Goal: Entertainment & Leisure: Consume media (video, audio)

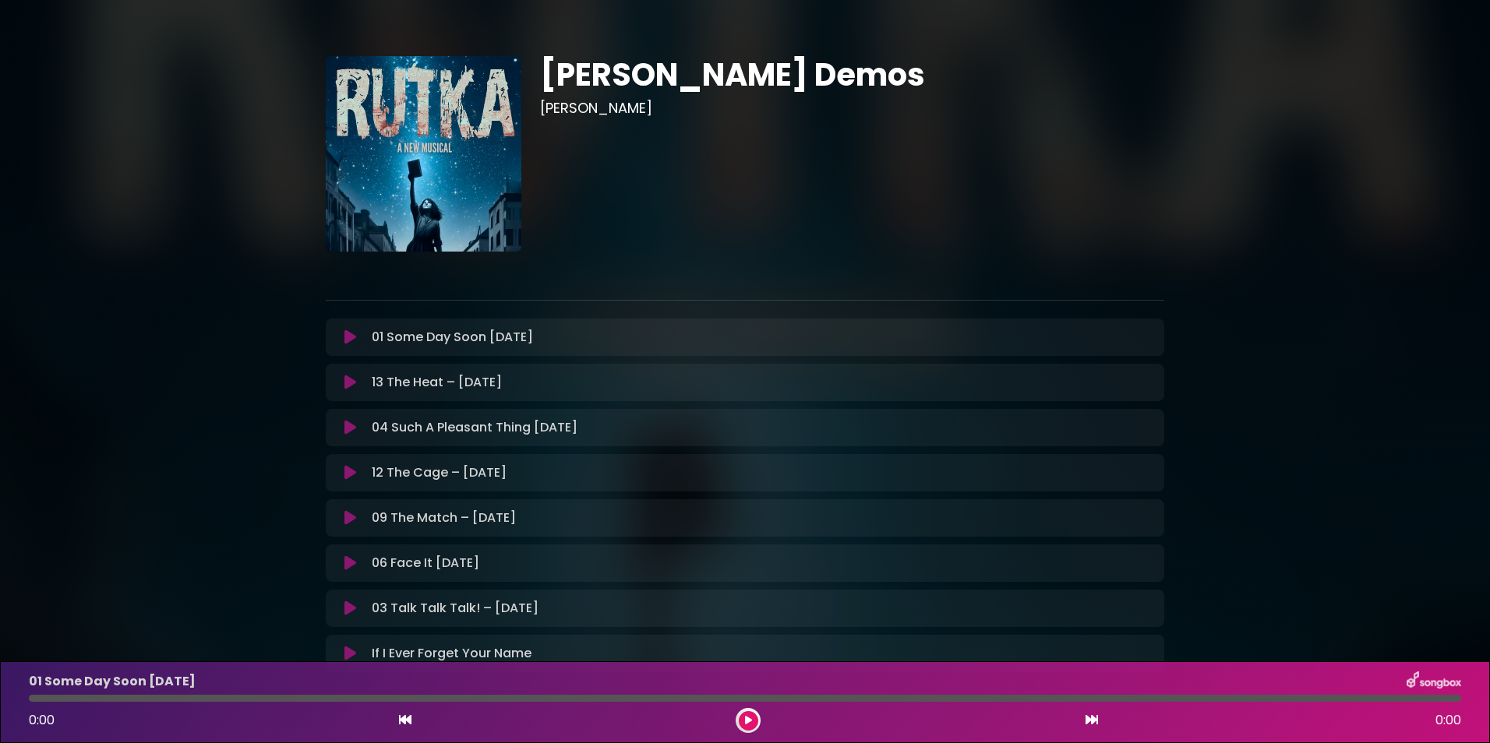
click at [352, 471] on icon at bounding box center [350, 473] width 12 height 16
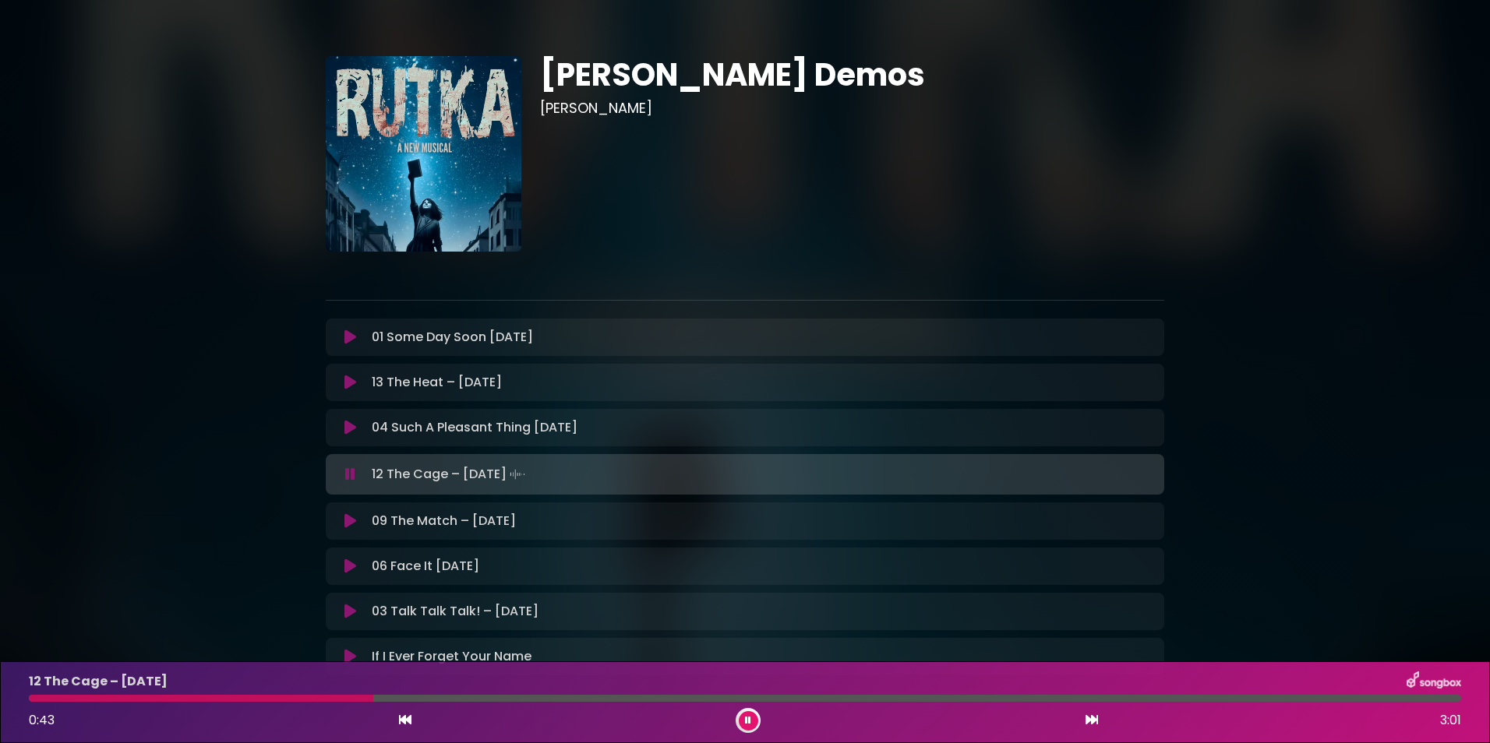
click at [750, 721] on icon at bounding box center [748, 720] width 6 height 9
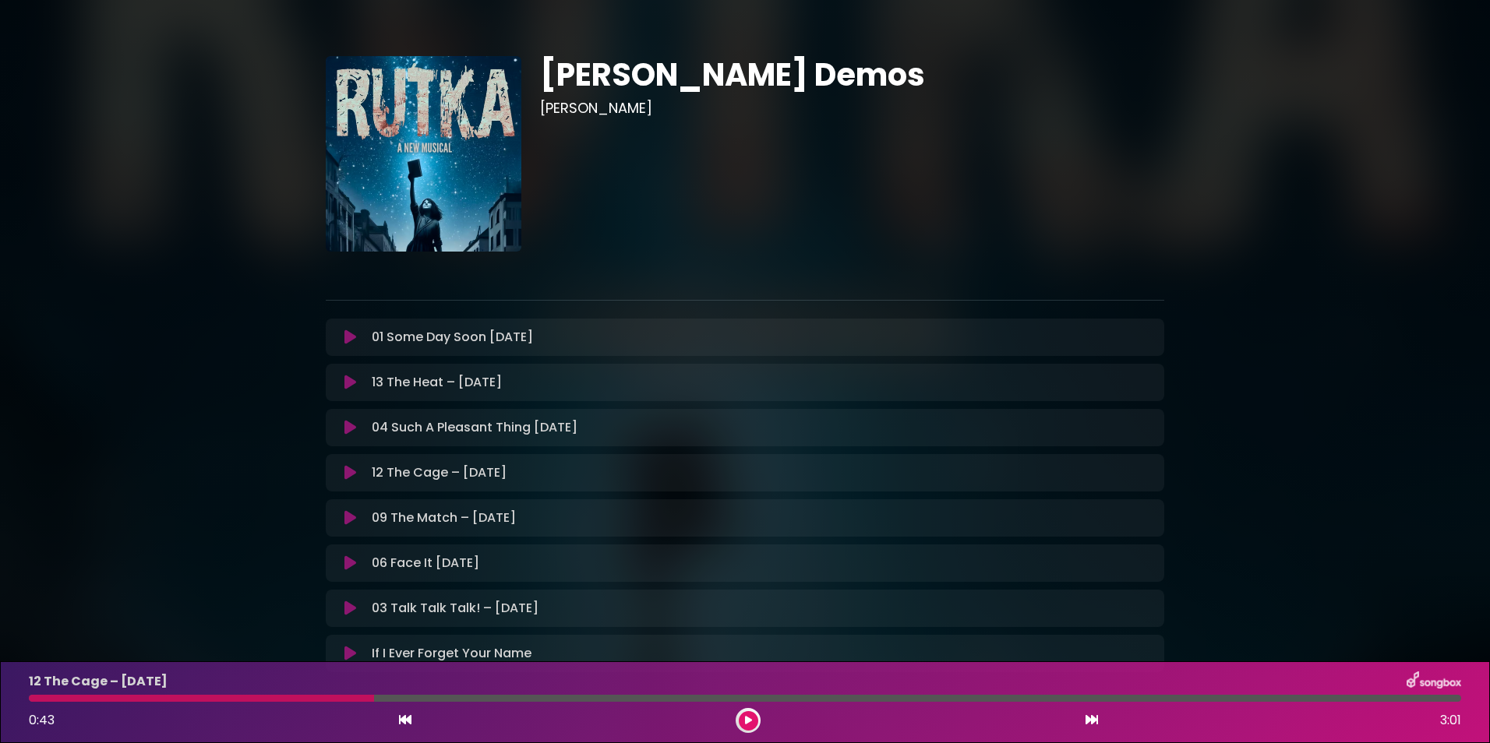
scroll to position [110, 0]
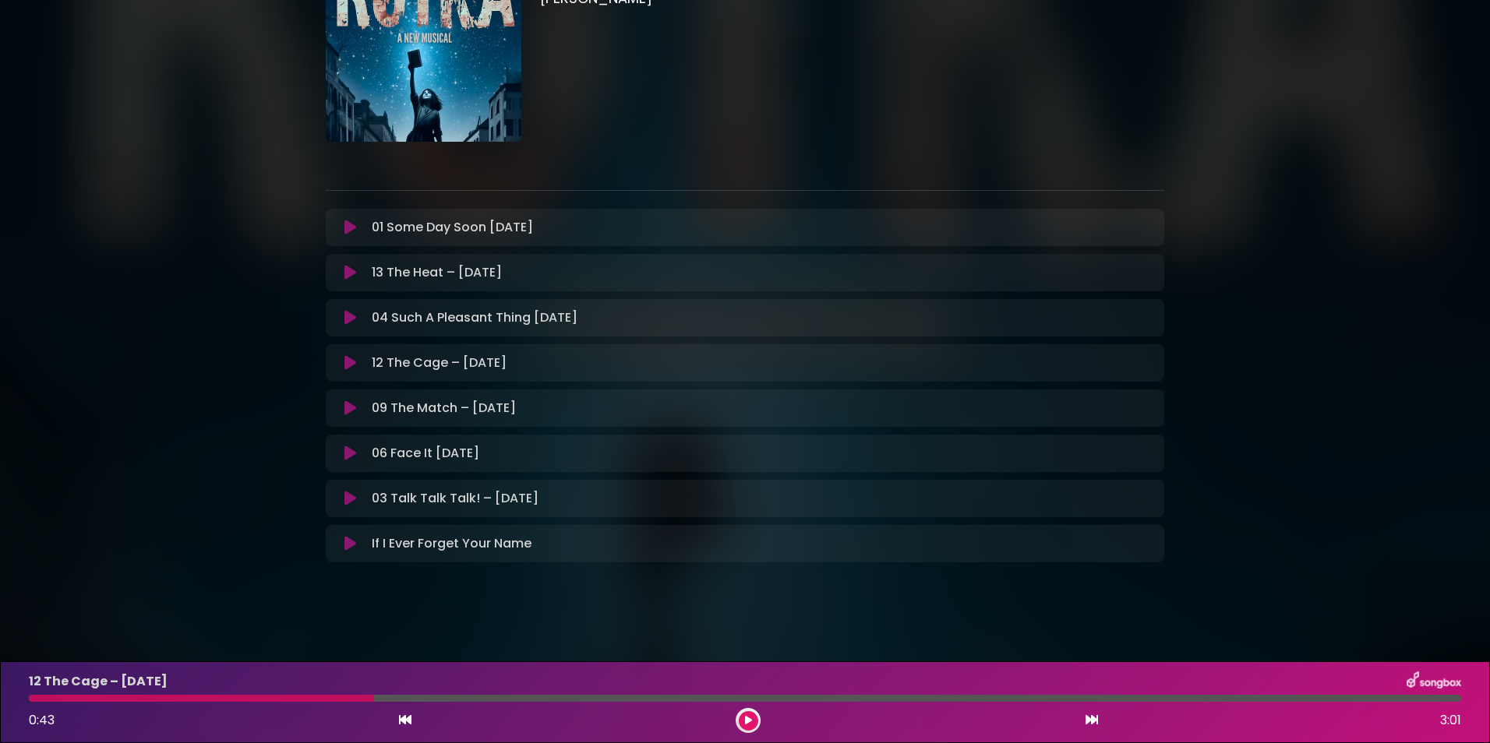
click at [343, 406] on button at bounding box center [350, 409] width 30 height 16
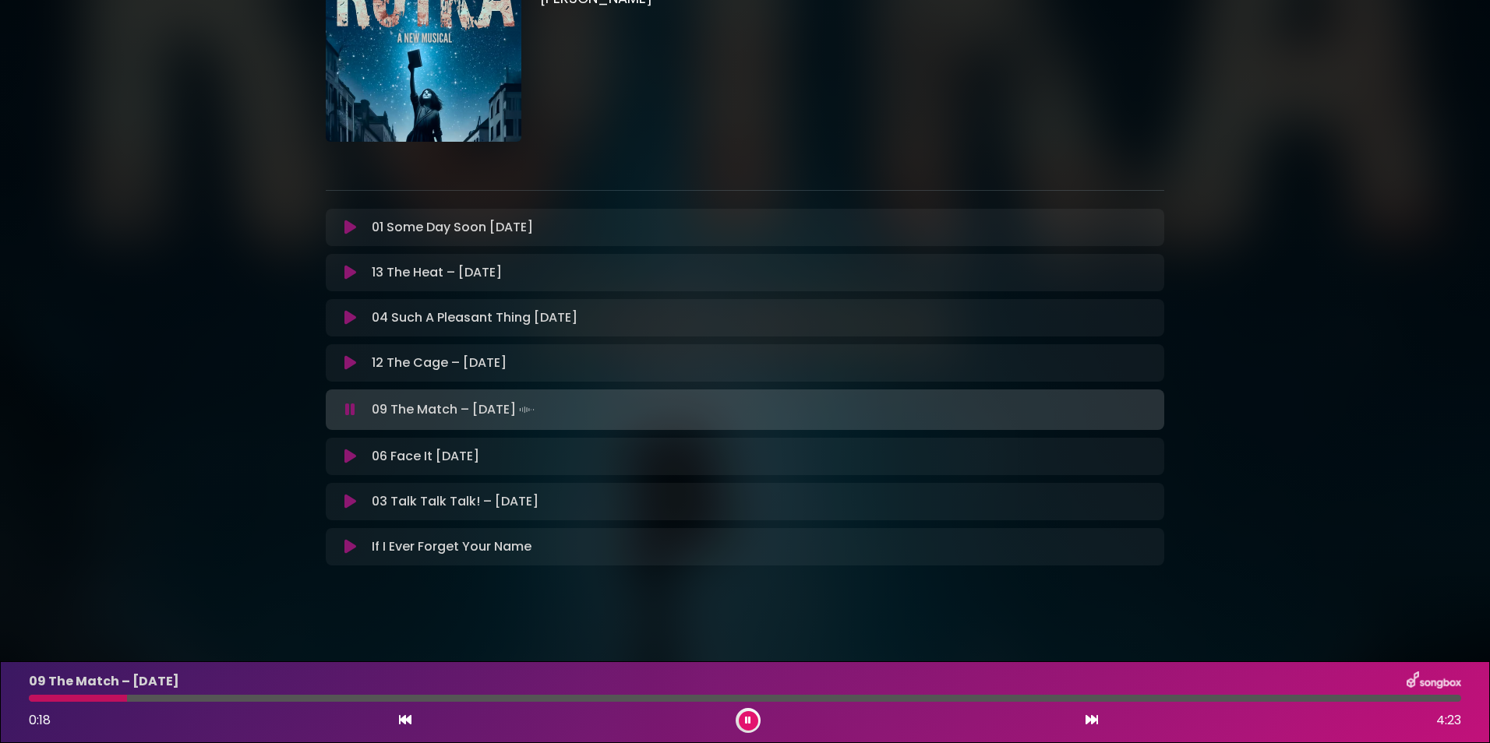
click at [256, 701] on div at bounding box center [745, 698] width 1432 height 7
click at [747, 723] on icon at bounding box center [748, 720] width 6 height 9
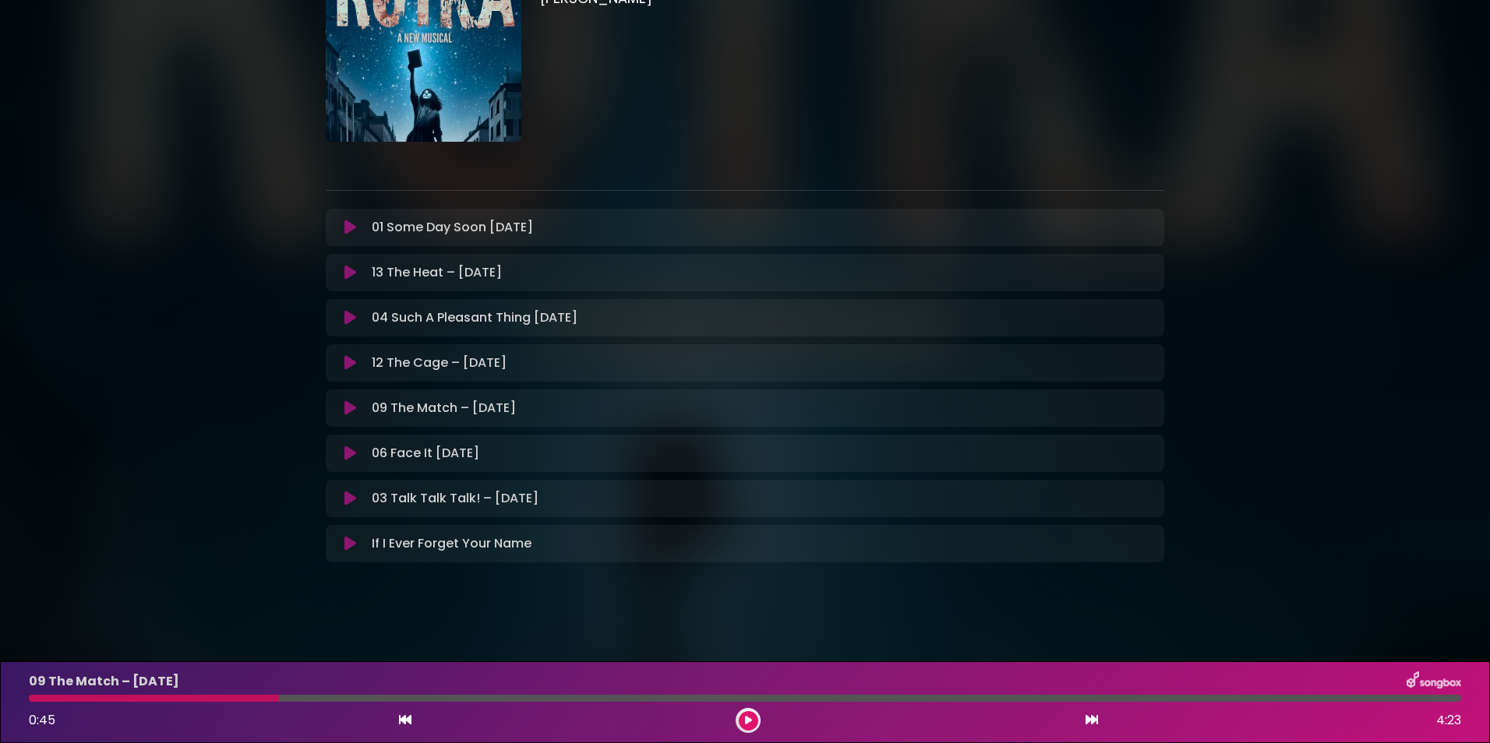
click at [434, 316] on p "04 Such A Pleasant Thing [DATE] Loading Track..." at bounding box center [475, 318] width 206 height 19
click at [345, 314] on icon at bounding box center [350, 318] width 12 height 16
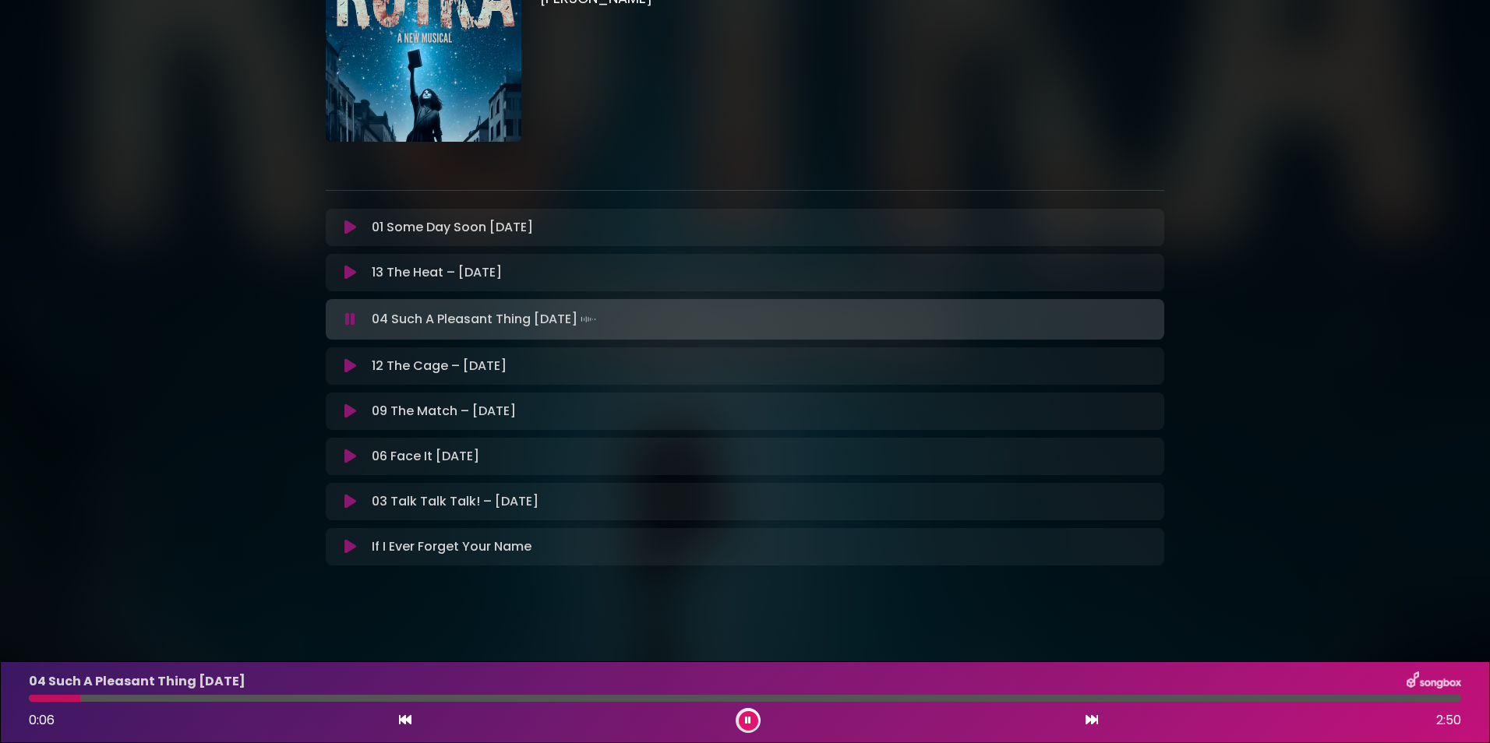
click at [122, 696] on div at bounding box center [745, 698] width 1432 height 7
click at [676, 698] on div at bounding box center [745, 698] width 1432 height 7
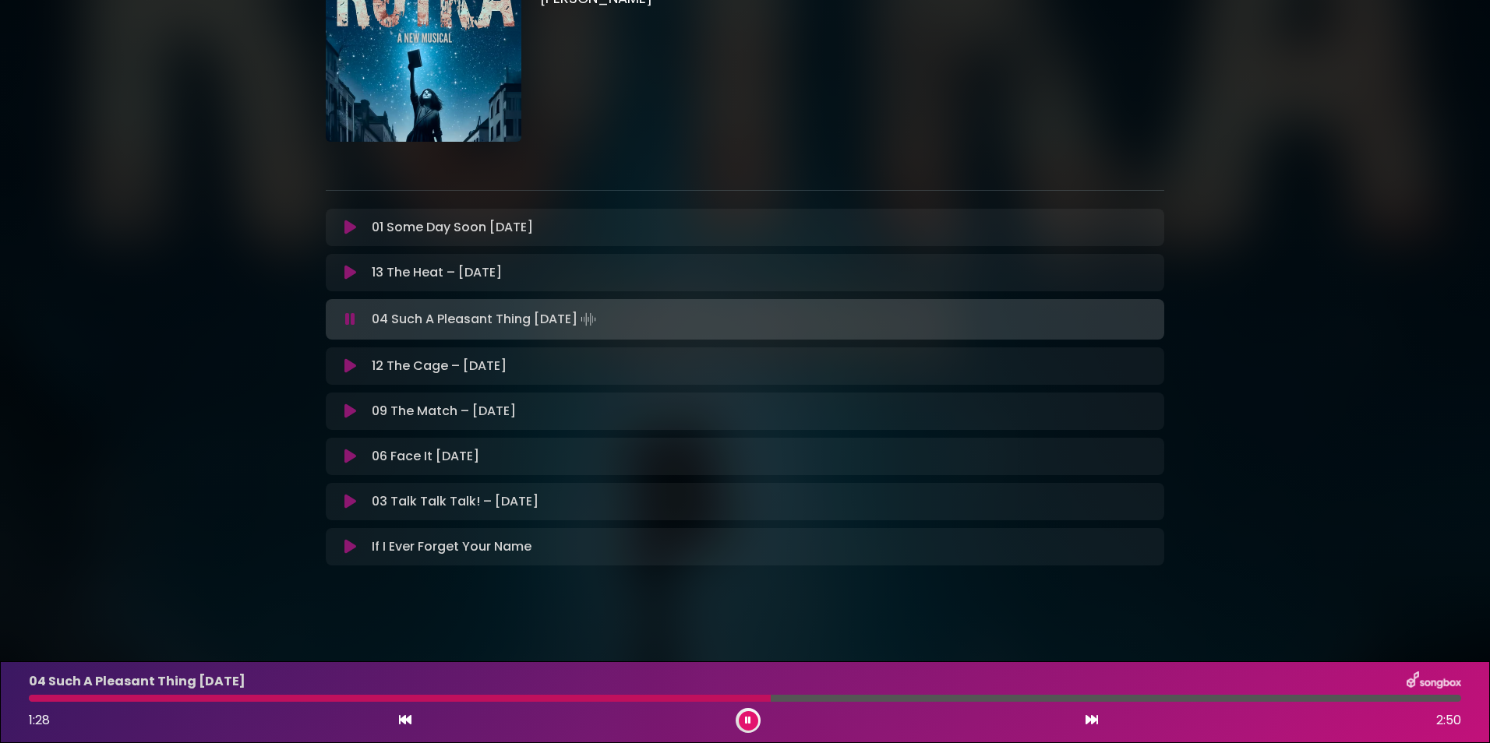
click at [750, 721] on icon at bounding box center [748, 720] width 6 height 9
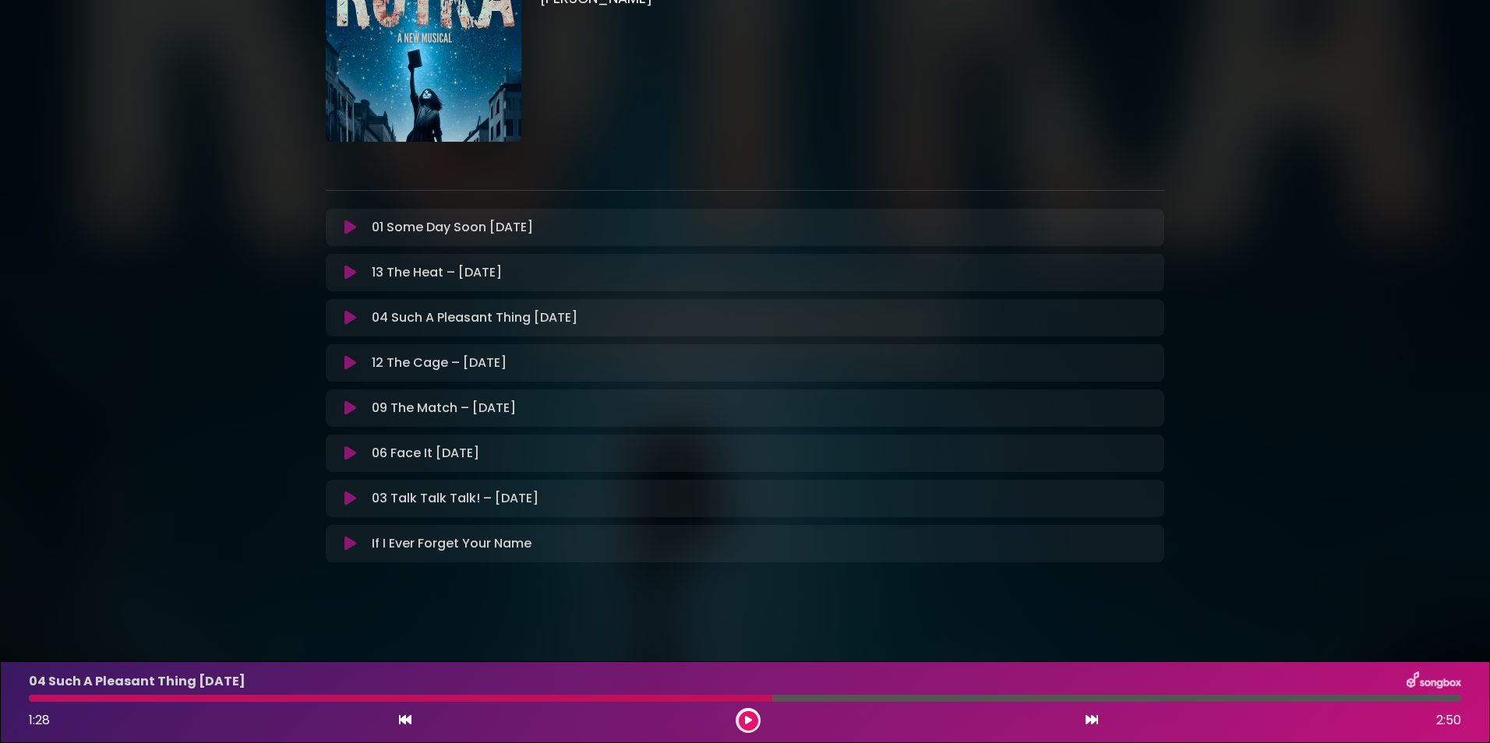
click at [352, 226] on icon at bounding box center [350, 228] width 12 height 16
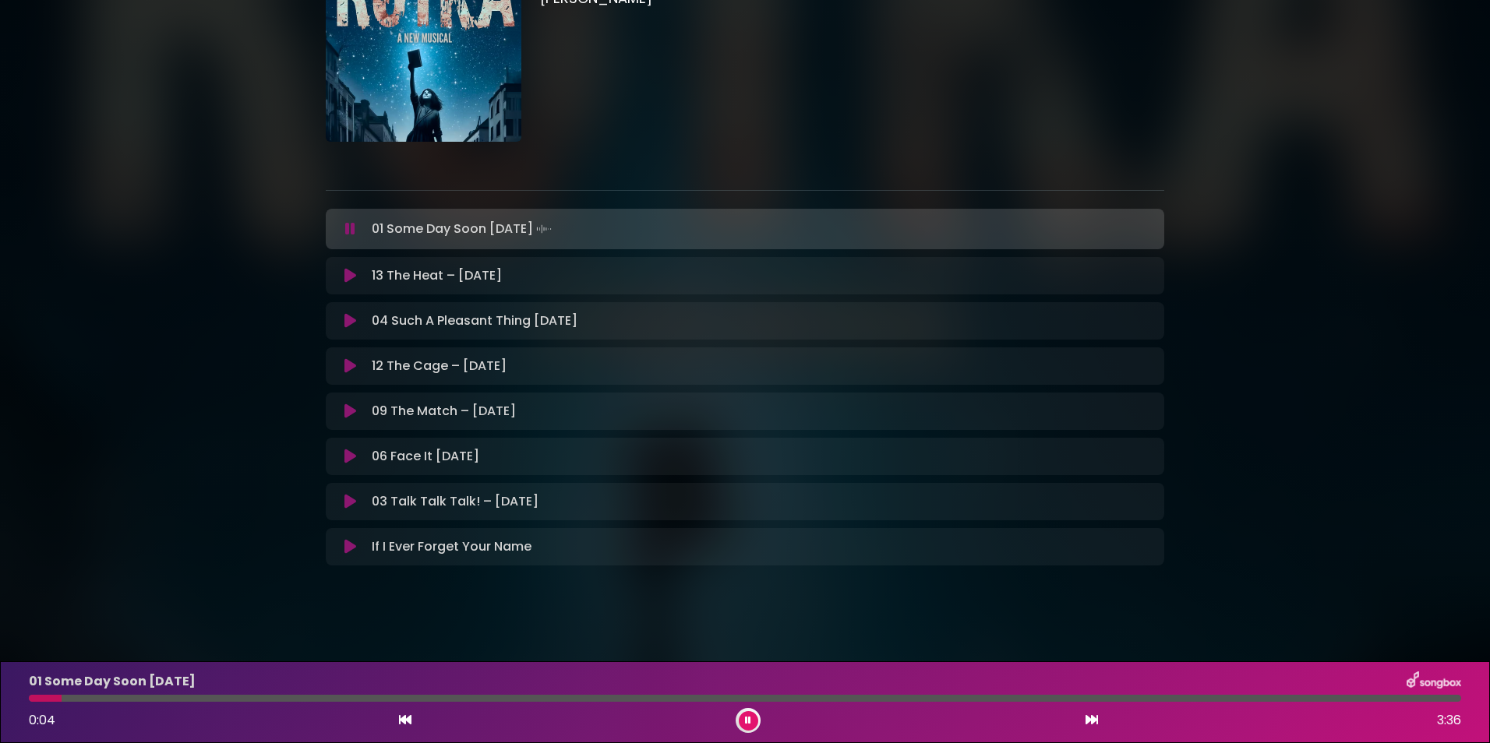
click at [192, 701] on div at bounding box center [745, 698] width 1432 height 7
click at [745, 729] on button at bounding box center [748, 720] width 19 height 19
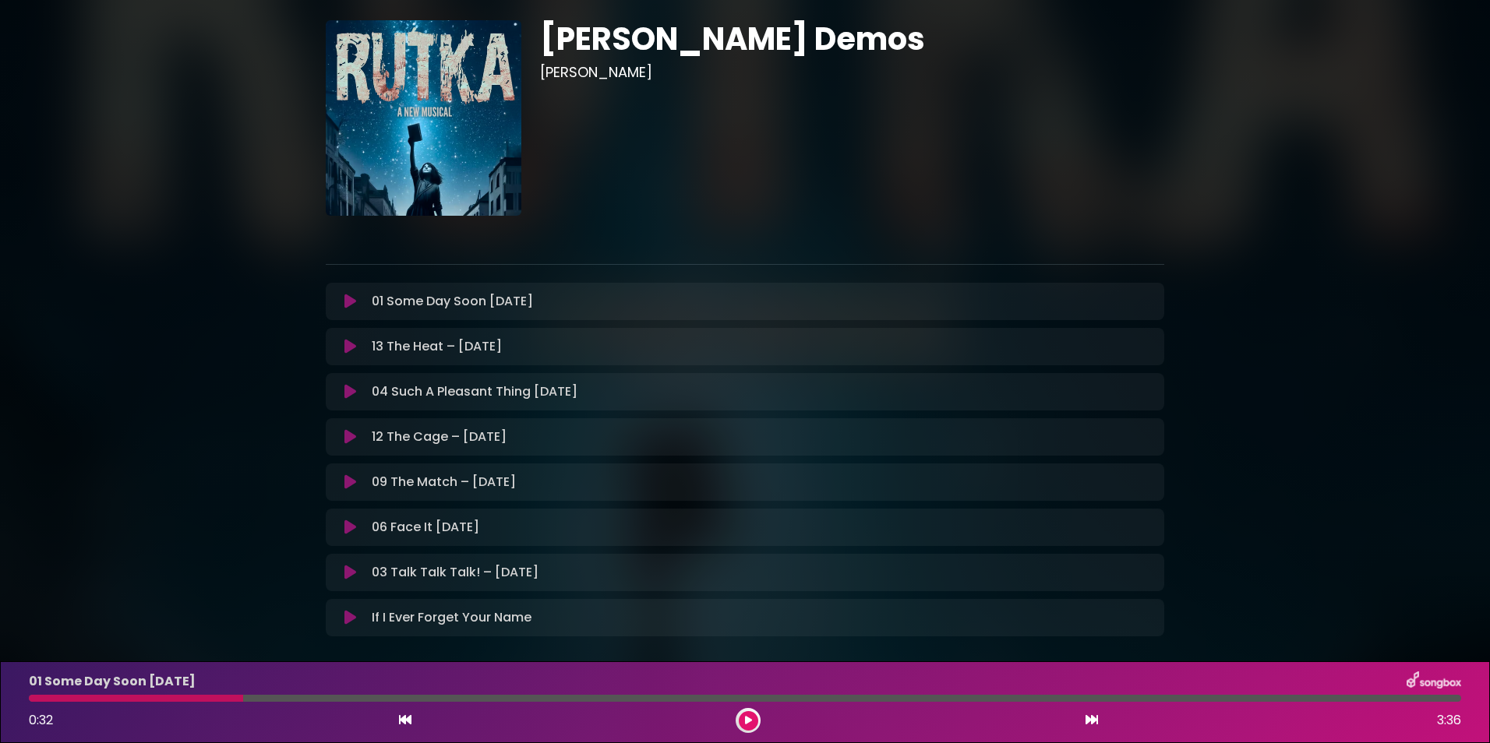
scroll to position [0, 0]
